Goal: Task Accomplishment & Management: Manage account settings

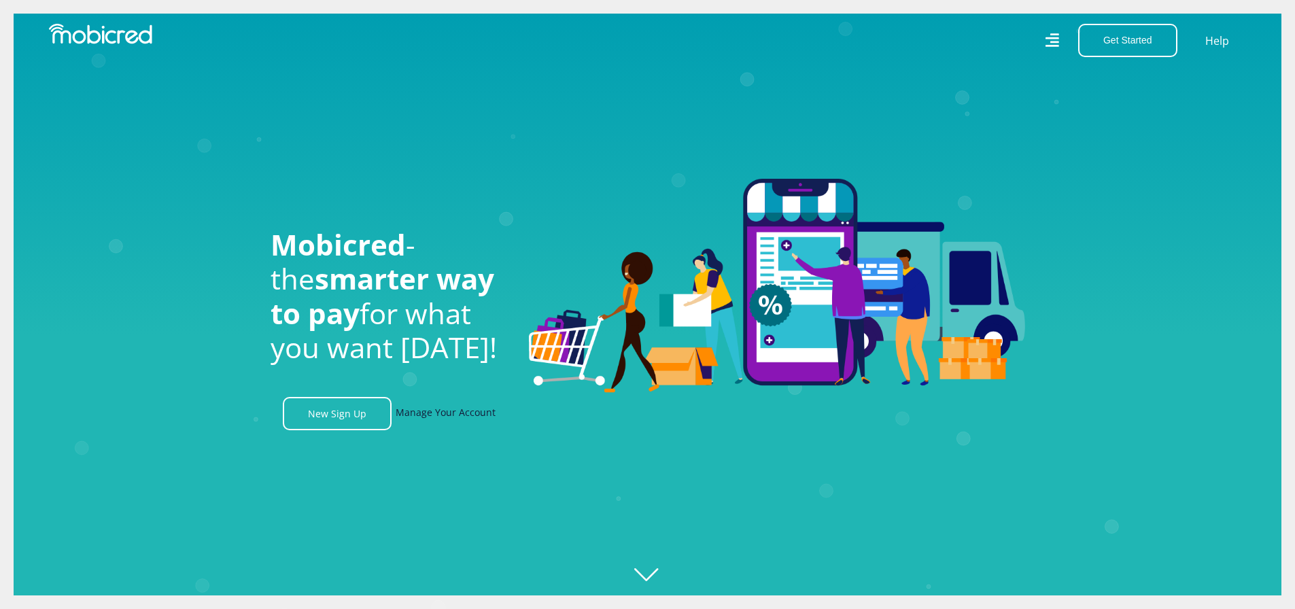
click at [445, 416] on link "Manage Your Account" at bounding box center [446, 413] width 100 height 33
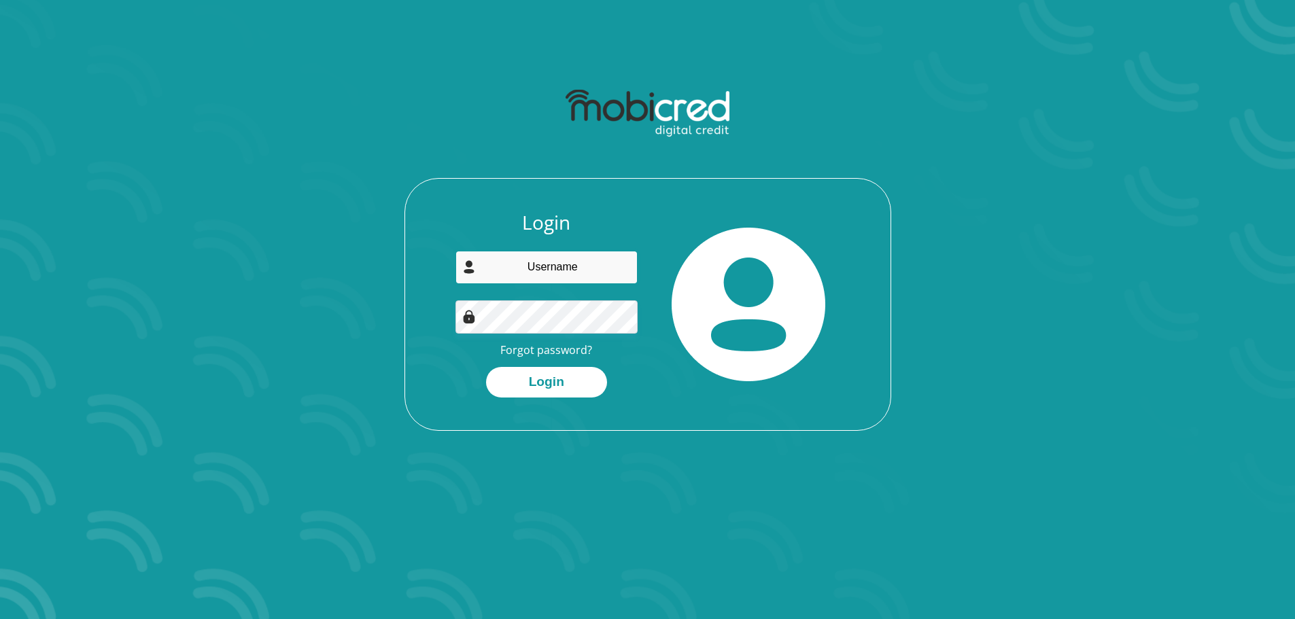
click at [499, 269] on input "email" at bounding box center [546, 267] width 182 height 33
type input "sehau.amelia@yahoo.com"
click at [557, 378] on button "Login" at bounding box center [546, 382] width 121 height 31
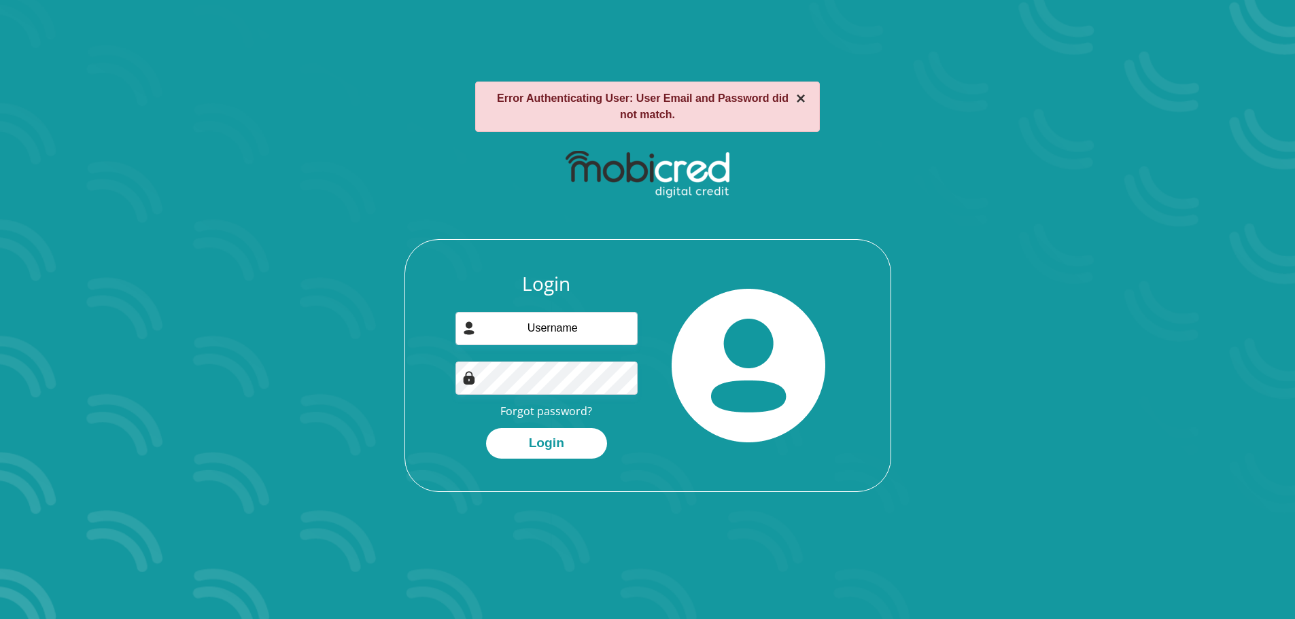
click at [801, 99] on button "×" at bounding box center [801, 98] width 10 height 16
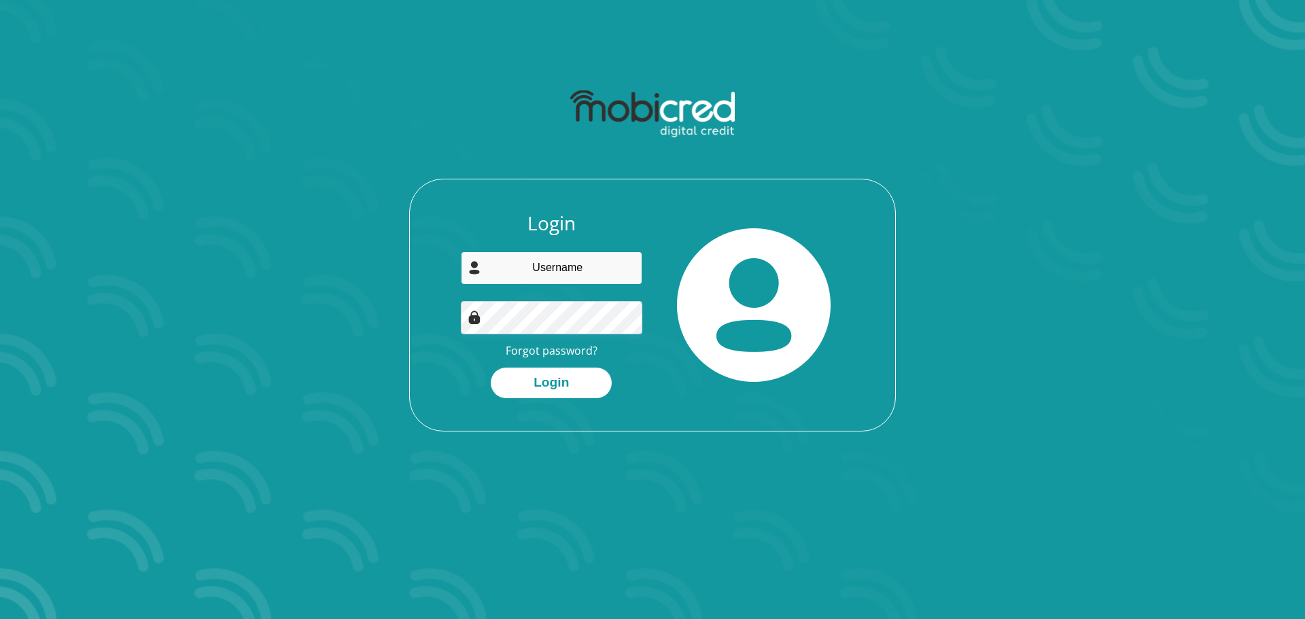
click at [566, 264] on input "email" at bounding box center [552, 267] width 182 height 33
type input "[EMAIL_ADDRESS][PERSON_NAME][DOMAIN_NAME]"
click at [550, 385] on button "Login" at bounding box center [551, 383] width 121 height 31
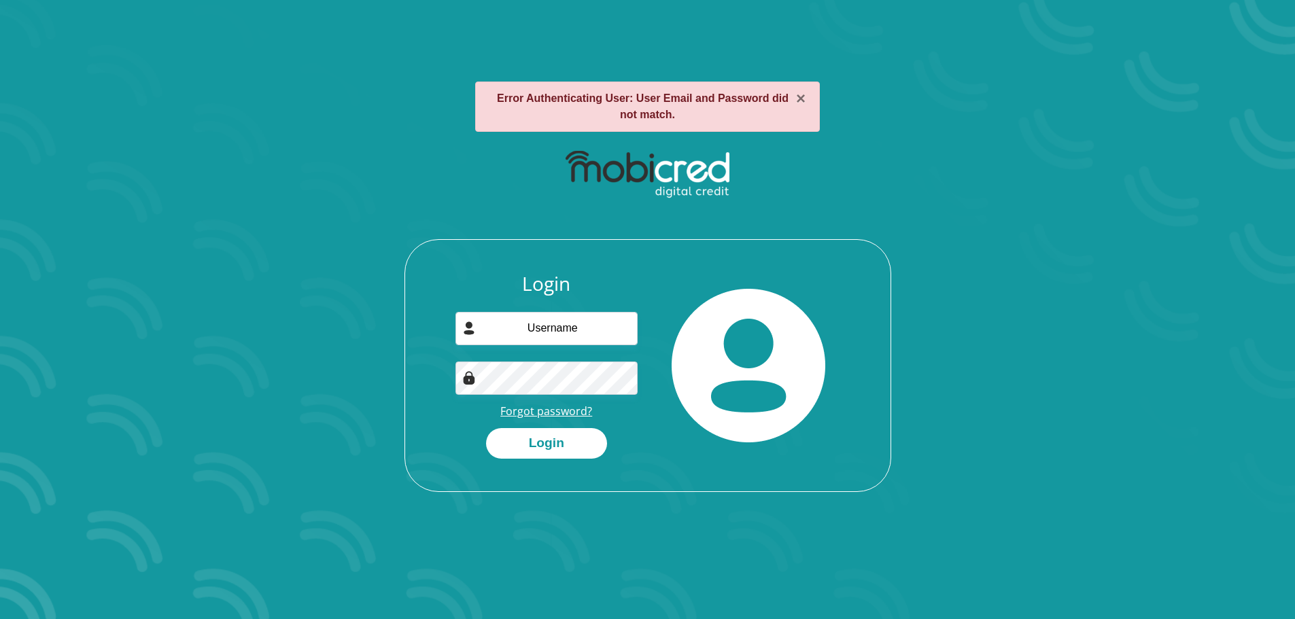
click at [548, 408] on link "Forgot password?" at bounding box center [546, 411] width 92 height 15
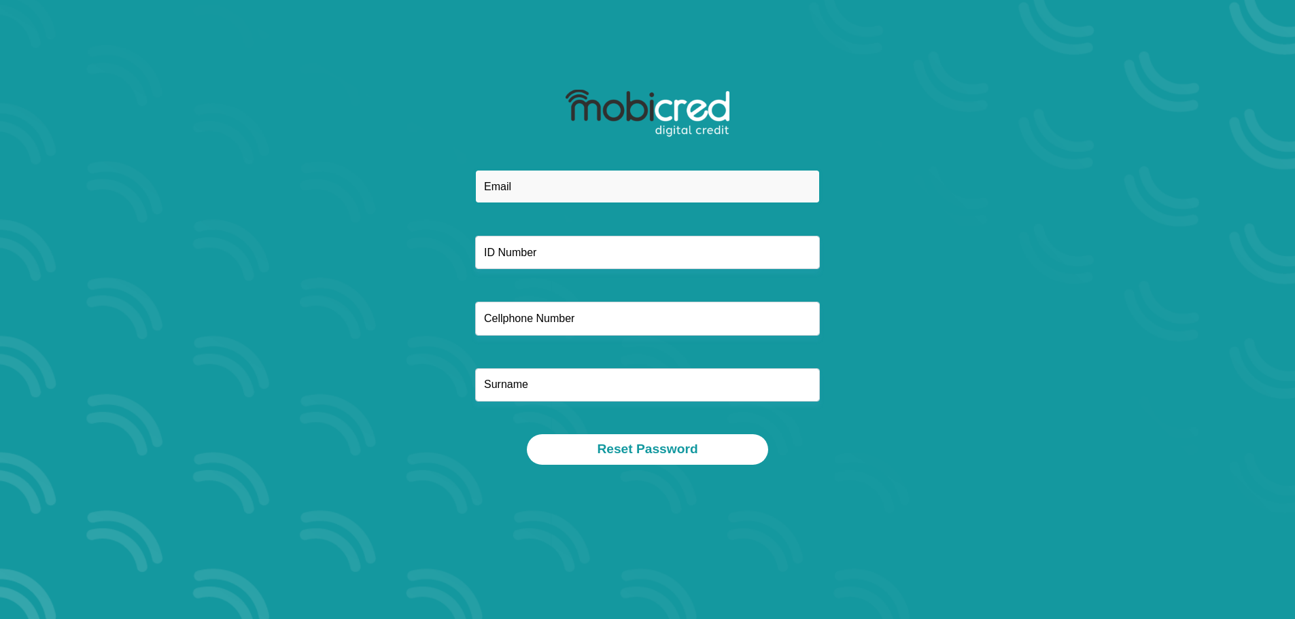
click at [527, 190] on input "email" at bounding box center [647, 186] width 345 height 33
type input "sehau.amelia@yahoo.com"
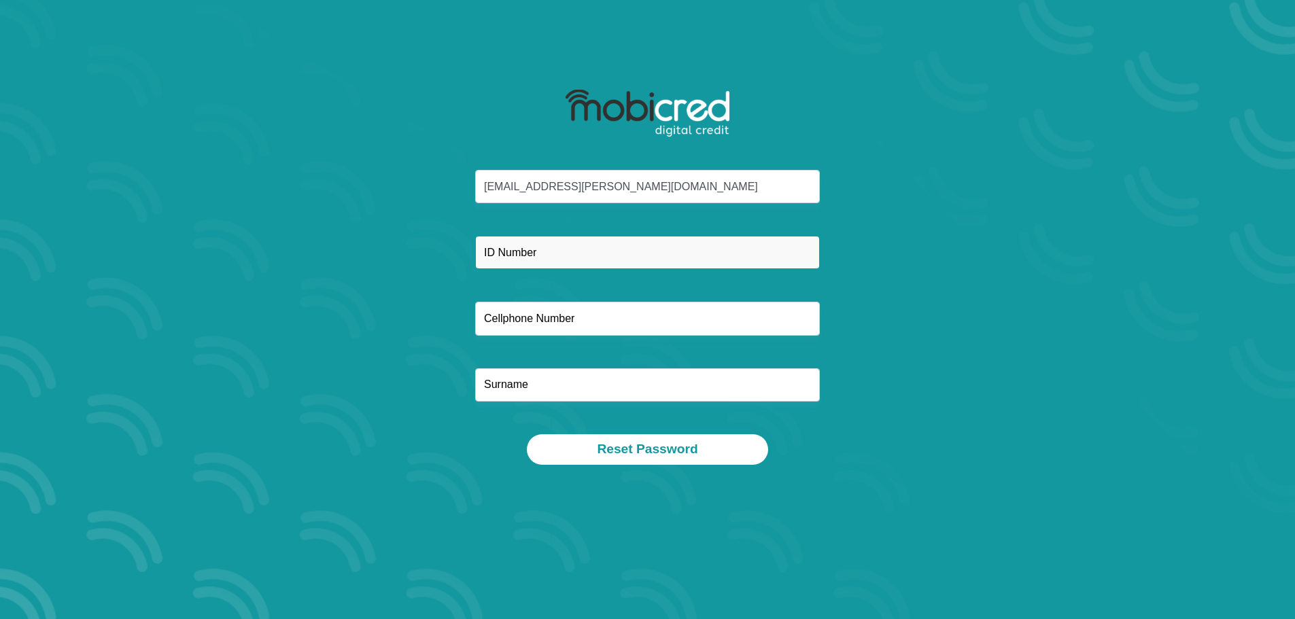
click at [524, 260] on input "text" at bounding box center [647, 252] width 345 height 33
type input "7812140490088"
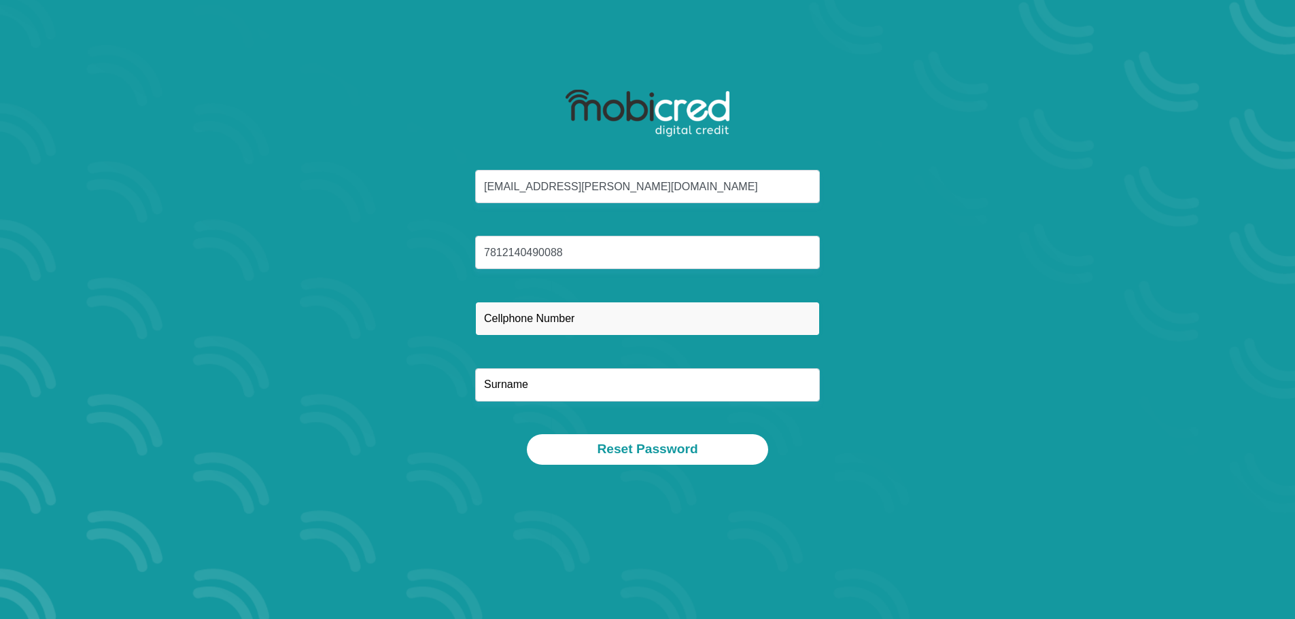
click at [549, 317] on input "text" at bounding box center [647, 318] width 345 height 33
type input "0833568450"
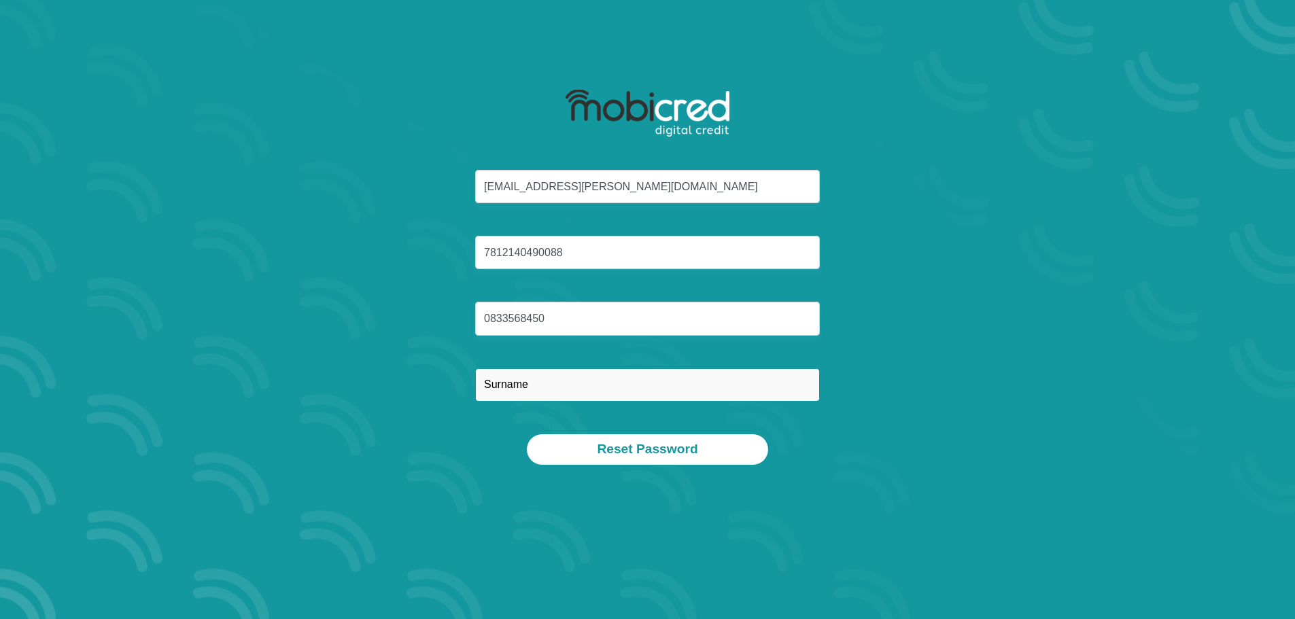
click at [522, 386] on input "text" at bounding box center [647, 384] width 345 height 33
type input "Sehau"
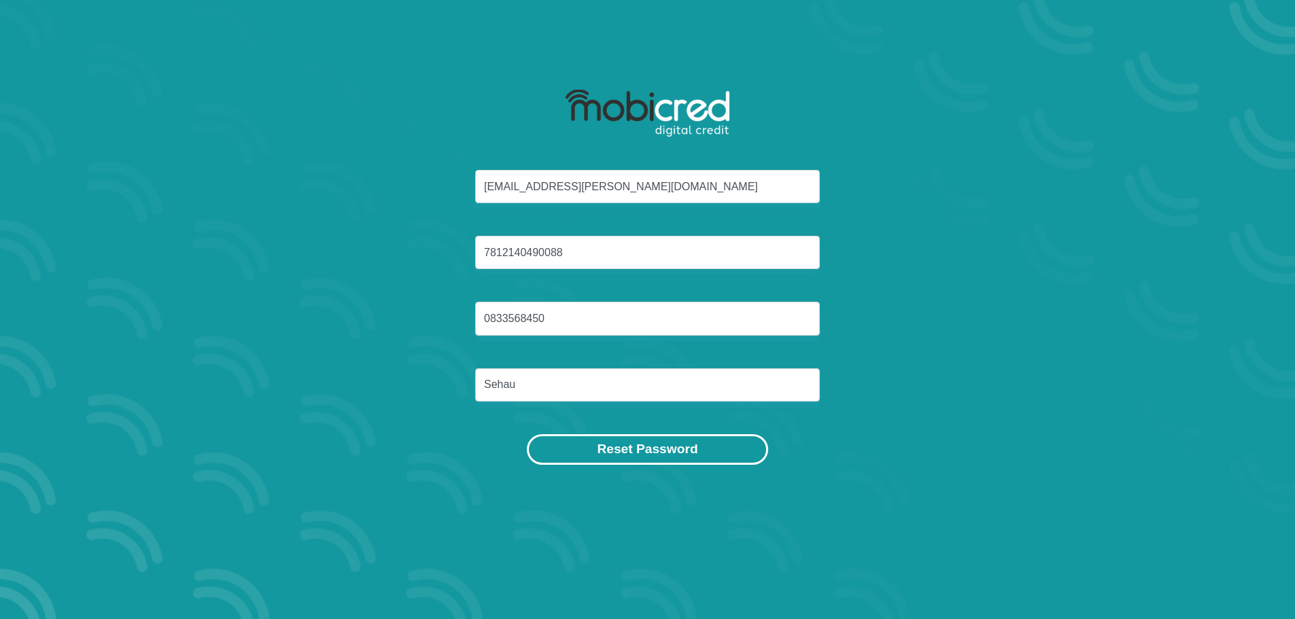
click at [603, 449] on button "Reset Password" at bounding box center [647, 449] width 241 height 31
